Goal: Information Seeking & Learning: Learn about a topic

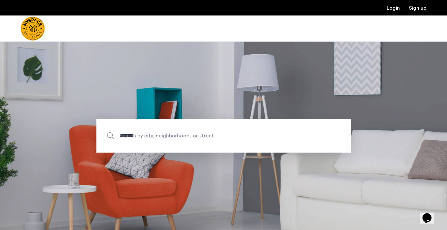
type input "********"
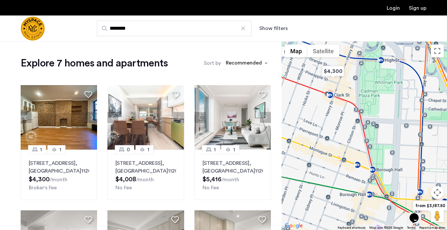
click at [270, 30] on button "Show filters" at bounding box center [274, 29] width 28 height 8
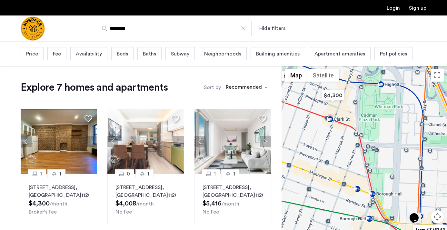
click at [41, 56] on div "Price" at bounding box center [32, 53] width 23 height 13
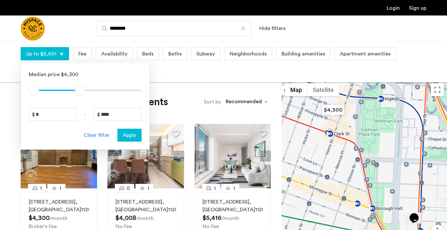
type input "****"
drag, startPoint x: 139, startPoint y: 90, endPoint x: 79, endPoint y: 89, distance: 60.4
click at [79, 89] on span "ngx-slider-max" at bounding box center [79, 90] width 10 height 10
click at [127, 137] on span "Apply" at bounding box center [129, 135] width 13 height 8
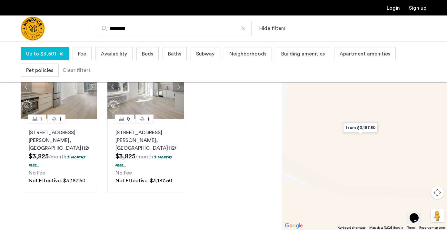
scroll to position [25, 0]
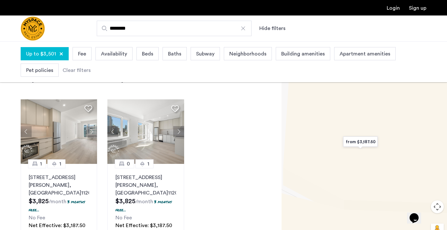
click at [361, 140] on img "from $3,187.50" at bounding box center [361, 142] width 40 height 15
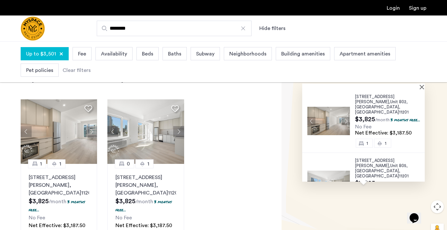
scroll to position [28, 0]
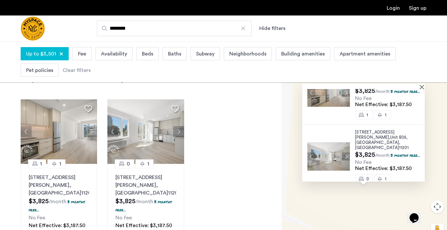
click at [108, 55] on span "Availability" at bounding box center [114, 54] width 26 height 8
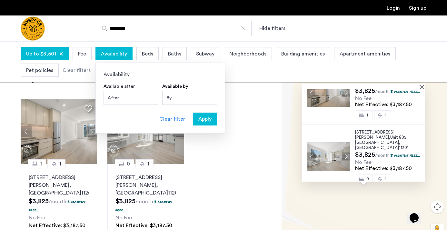
click at [173, 120] on div "Clear filter" at bounding box center [172, 119] width 26 height 8
